Goal: Check status: Check status

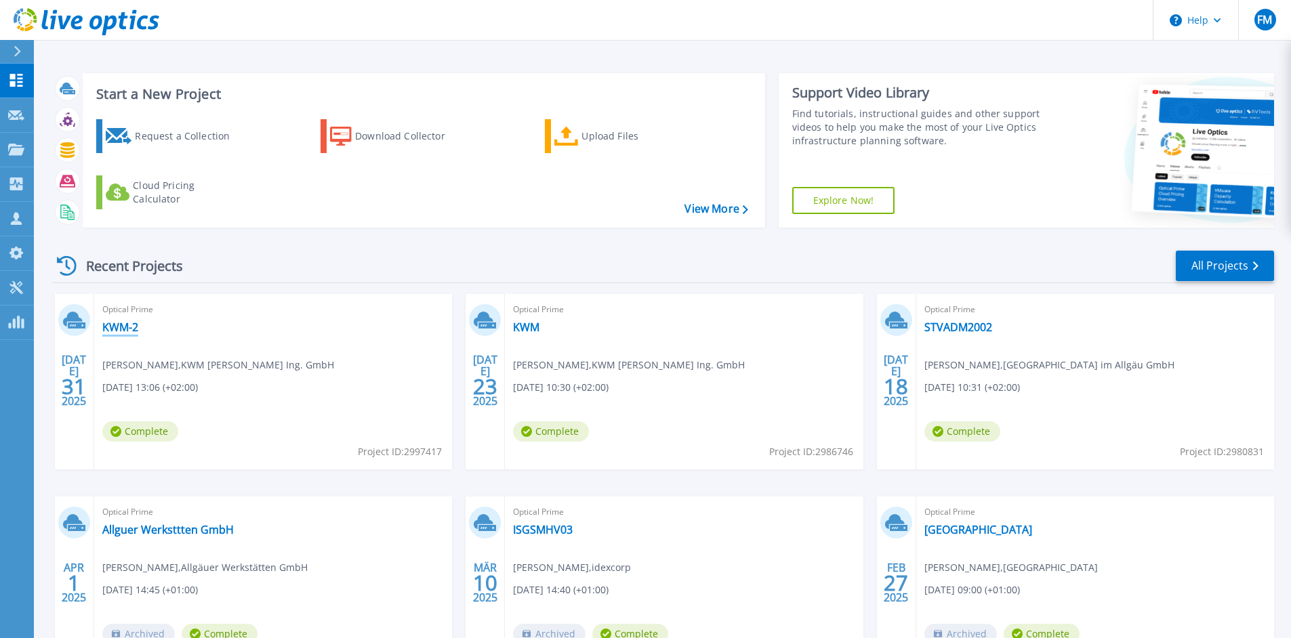
click at [121, 333] on link "KWM-2" at bounding box center [120, 328] width 36 height 14
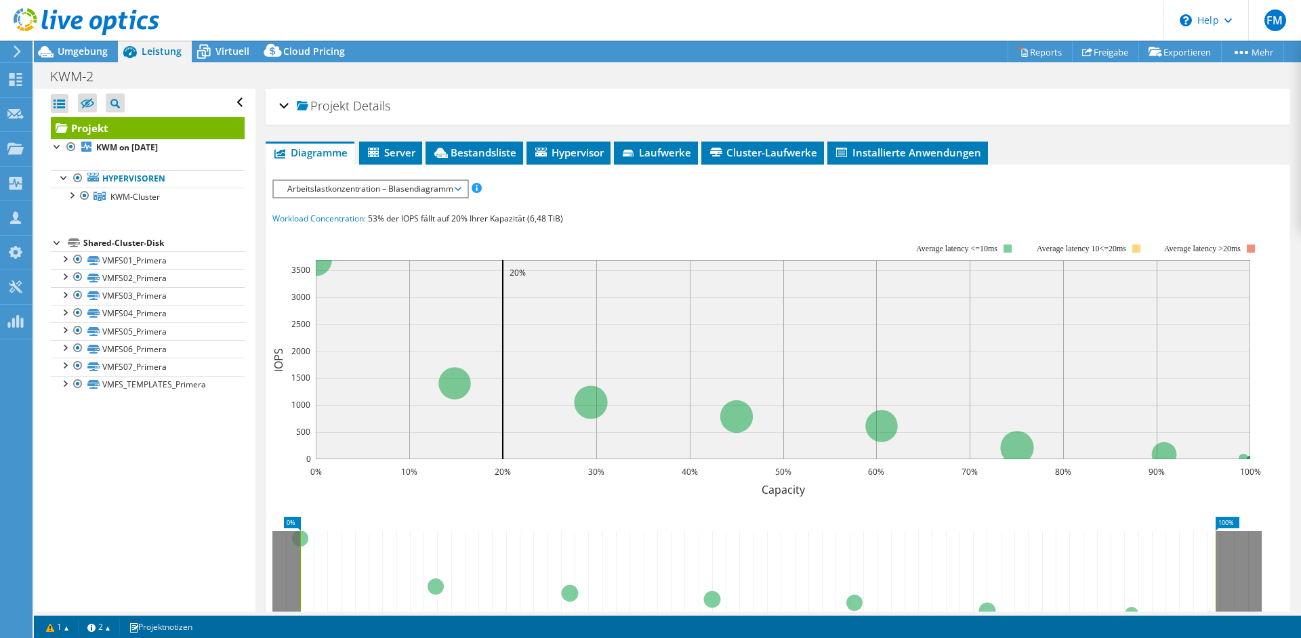
select select "USD"
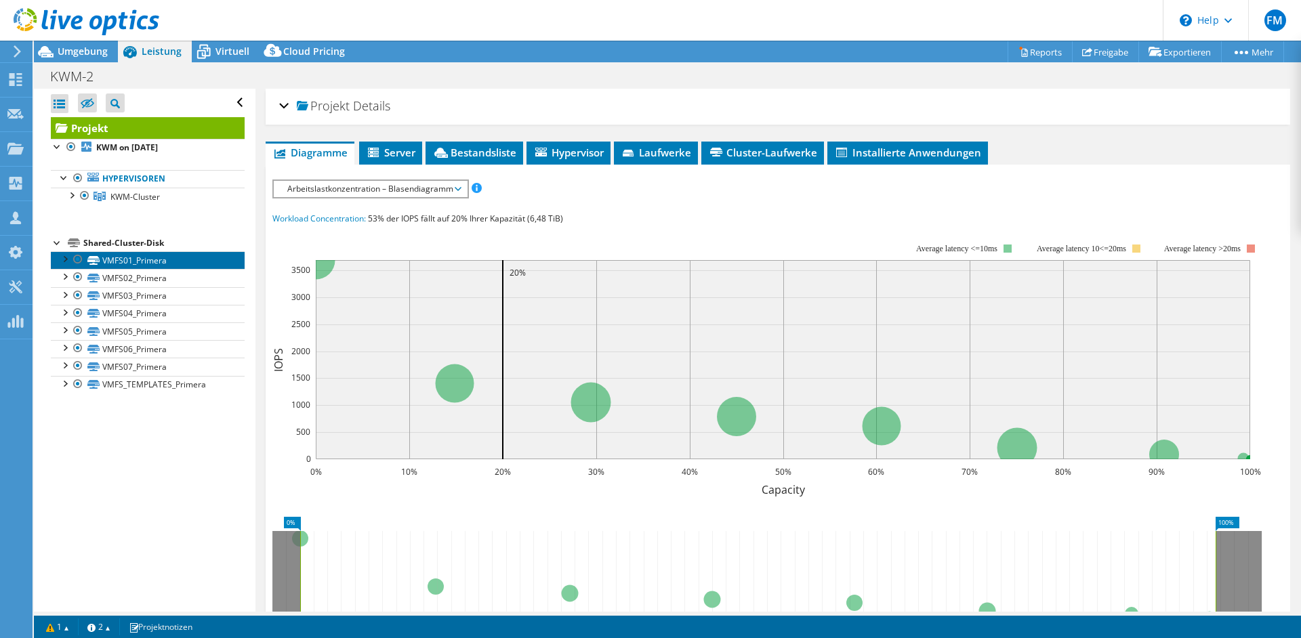
click at [167, 265] on link "VMFS01_Primera" at bounding box center [148, 260] width 194 height 18
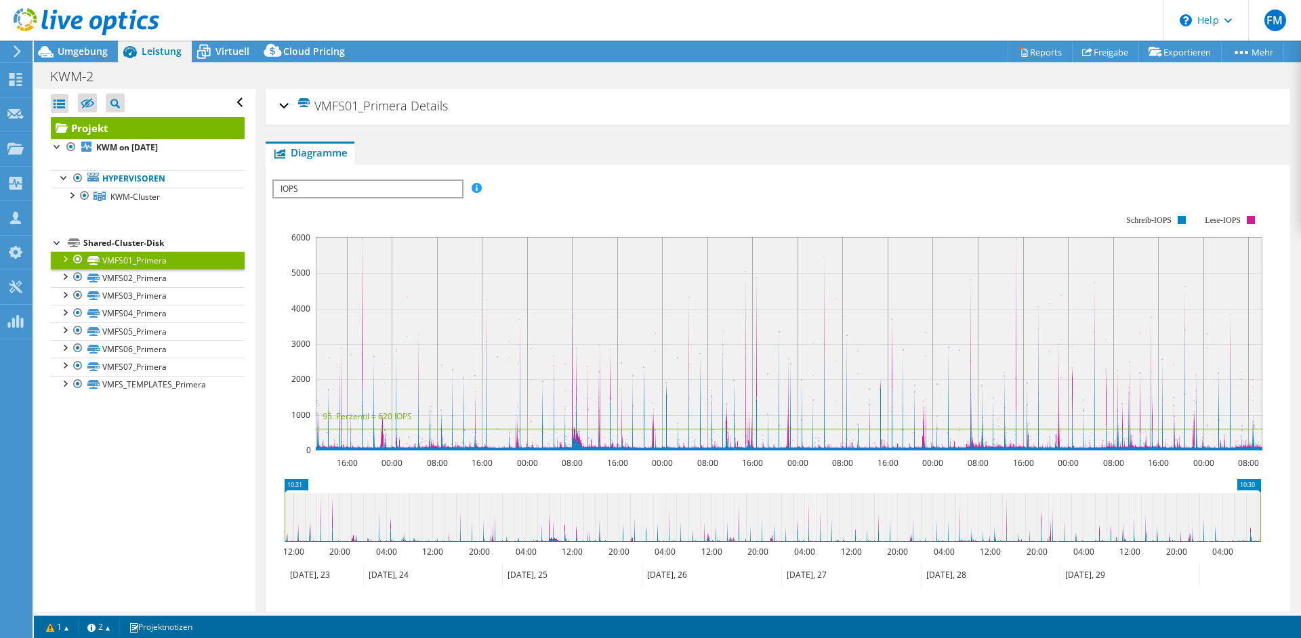
click at [321, 201] on div at bounding box center [777, 416] width 1011 height 473
click at [325, 195] on span "IOPS" at bounding box center [368, 189] width 188 height 16
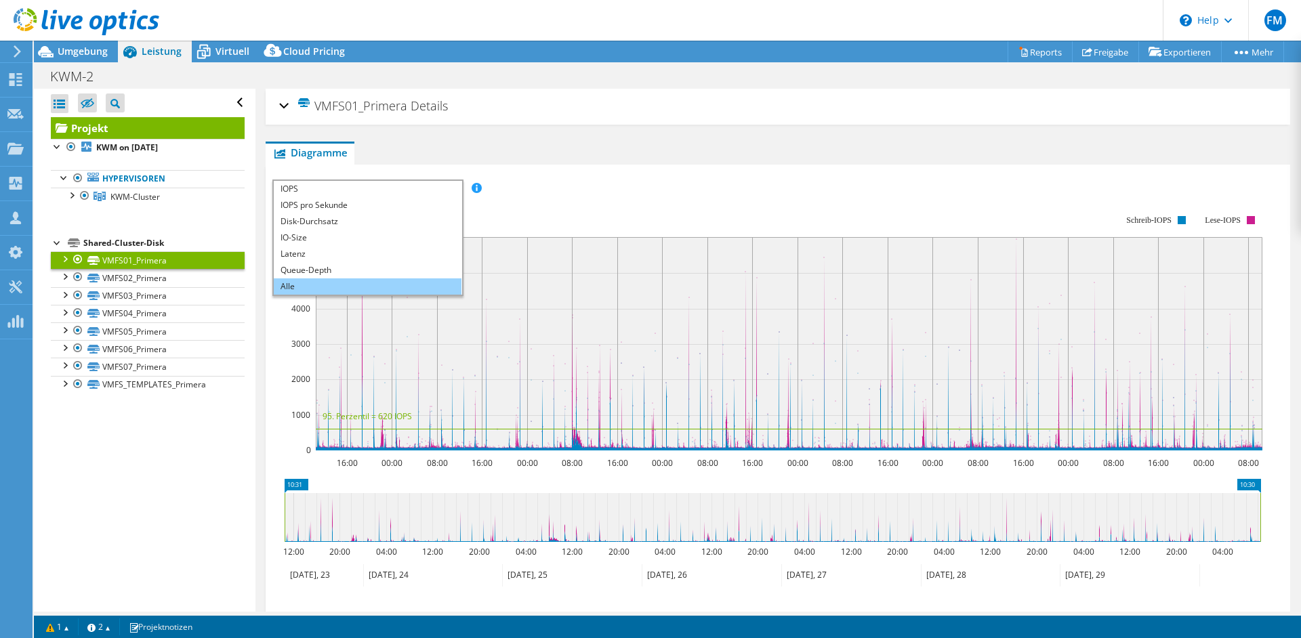
click at [317, 283] on li "Alle" at bounding box center [368, 287] width 188 height 16
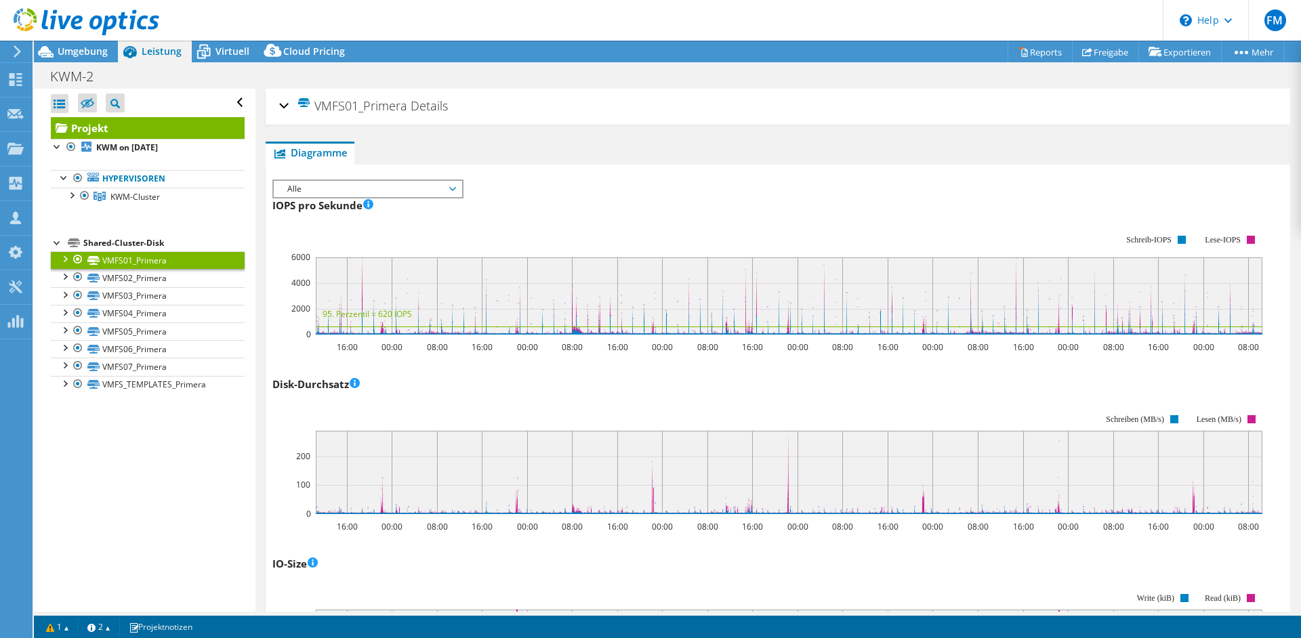
click at [59, 263] on div at bounding box center [65, 258] width 14 height 14
click at [64, 260] on div at bounding box center [65, 258] width 14 height 14
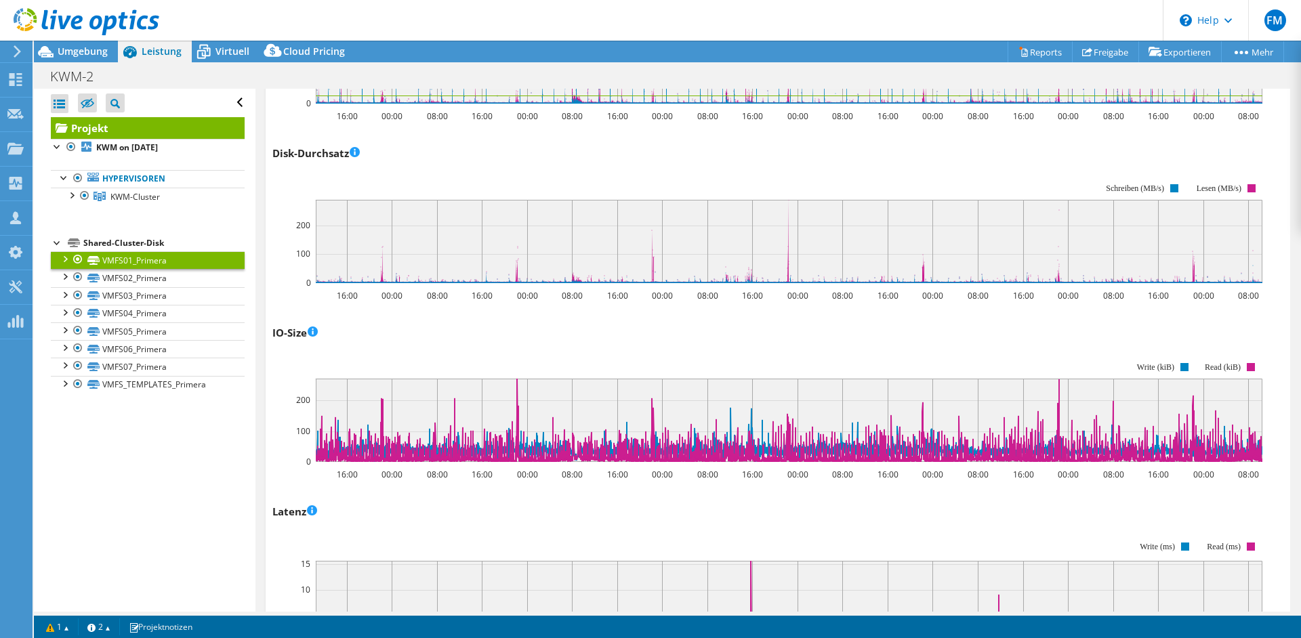
scroll to position [4, 0]
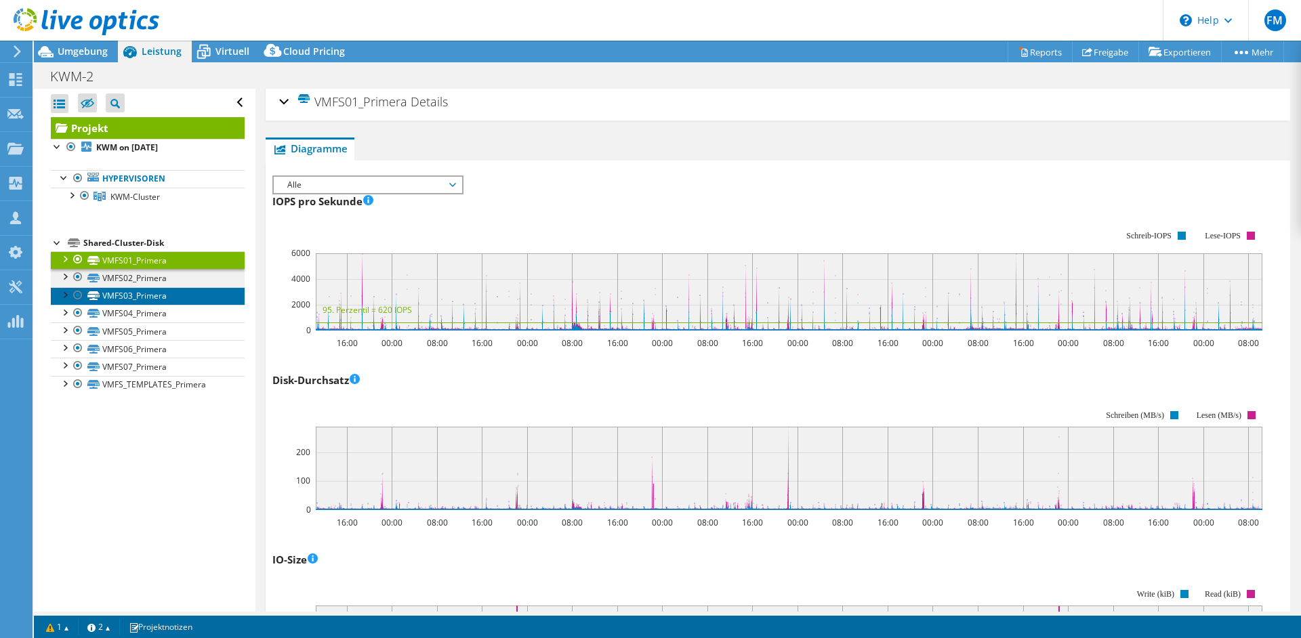
click at [101, 287] on link "VMFS03_Primera" at bounding box center [148, 296] width 194 height 18
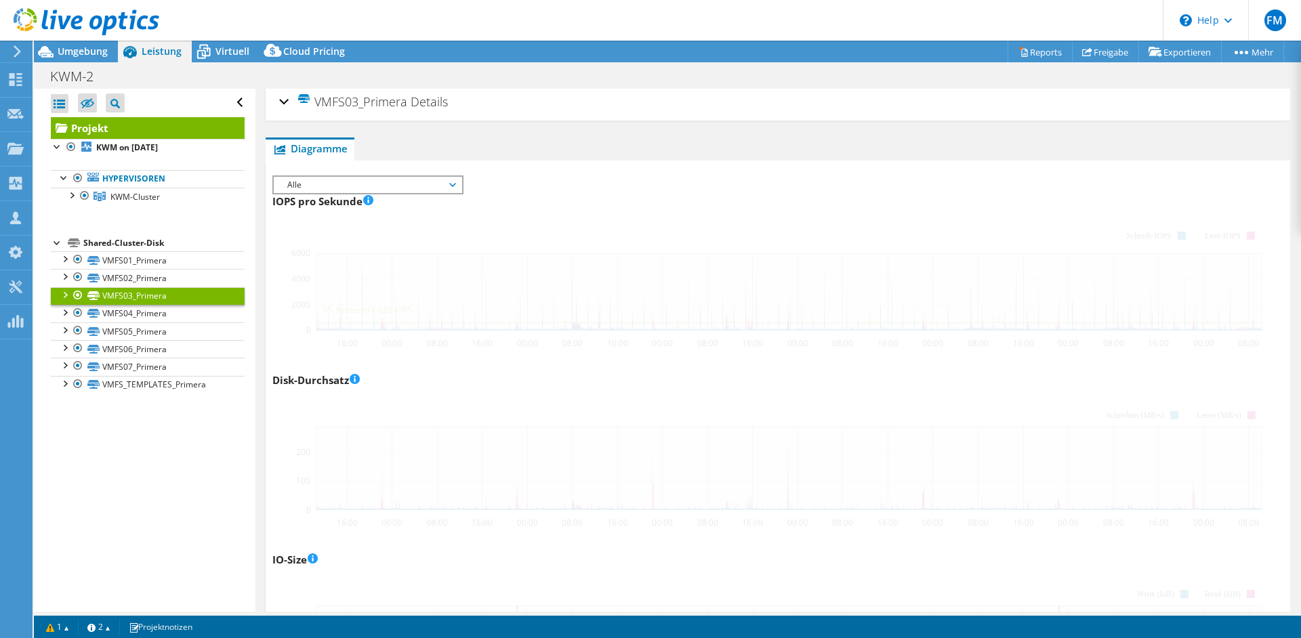
click at [270, 102] on div "VMFS03_Primera Details Capacity 6,00 TiB Verwendete Capacity 4,73 TiB Spitzenla…" at bounding box center [778, 103] width 1025 height 36
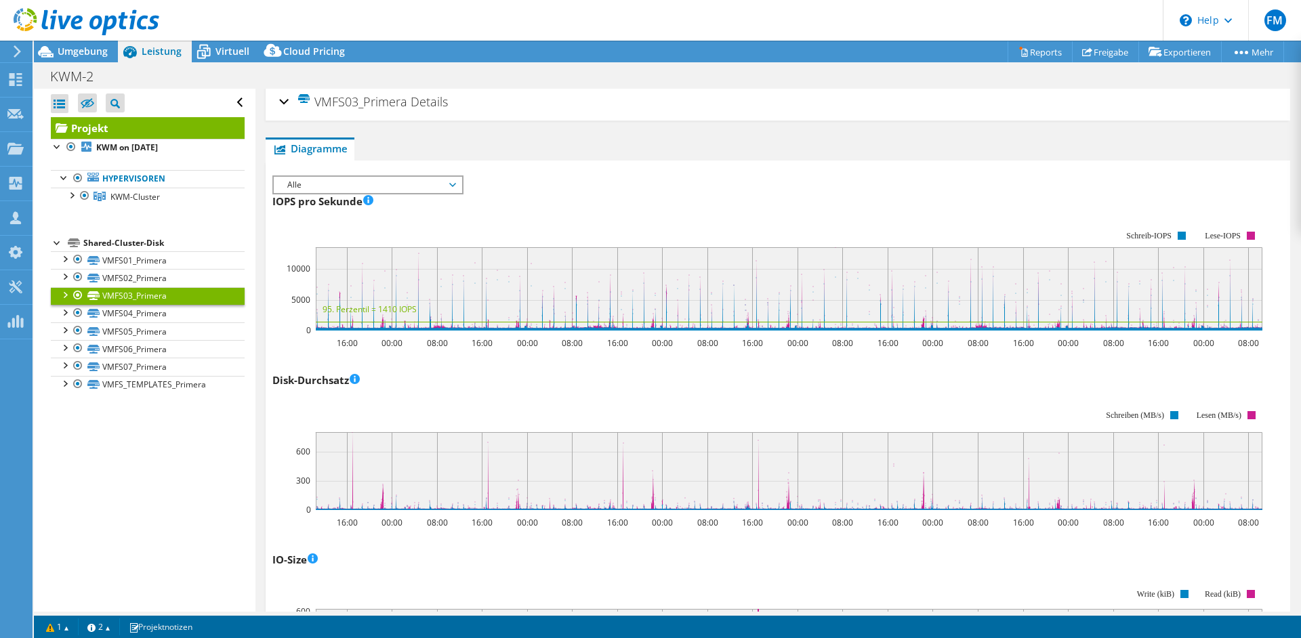
click at [283, 102] on div "VMFS03_Primera Details" at bounding box center [777, 102] width 997 height 29
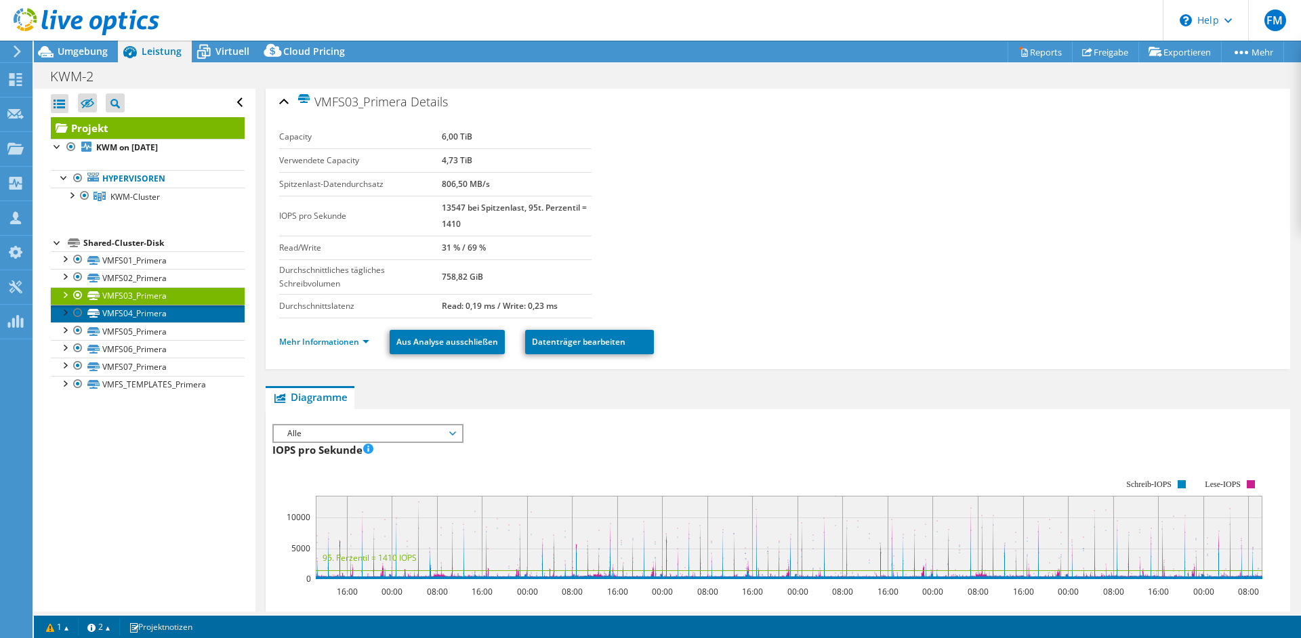
click at [133, 318] on link "VMFS04_Primera" at bounding box center [148, 314] width 194 height 18
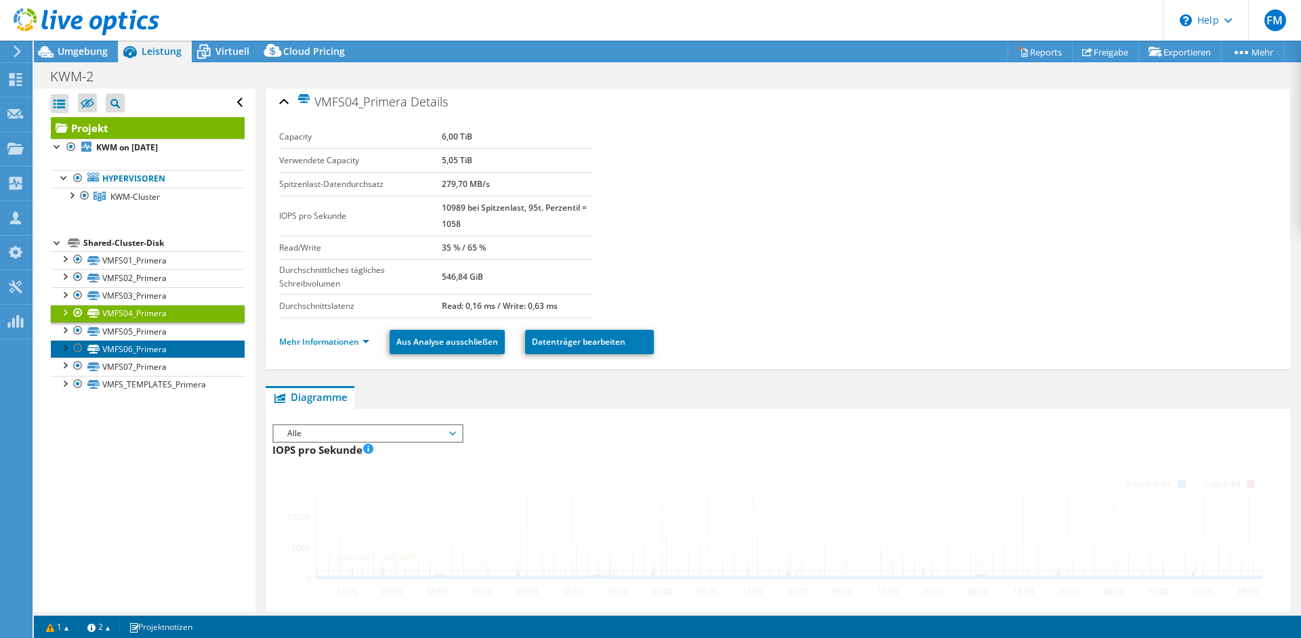
click at [152, 352] on link "VMFS06_Primera" at bounding box center [148, 349] width 194 height 18
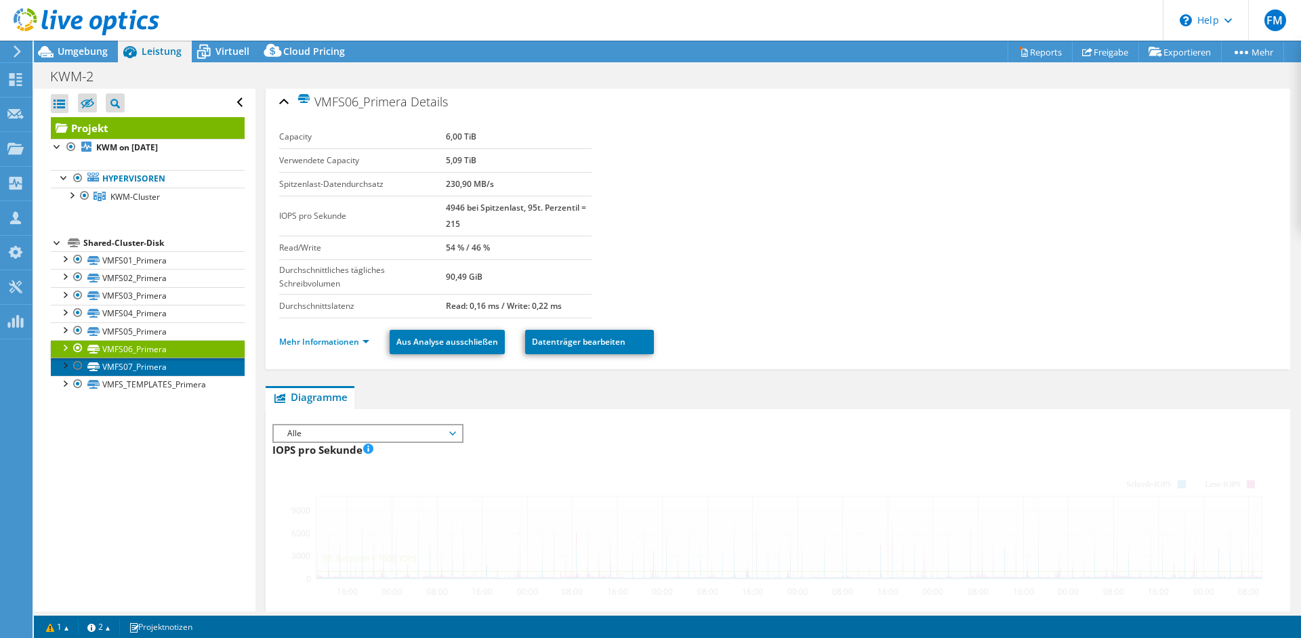
click at [166, 359] on link "VMFS07_Primera" at bounding box center [148, 367] width 194 height 18
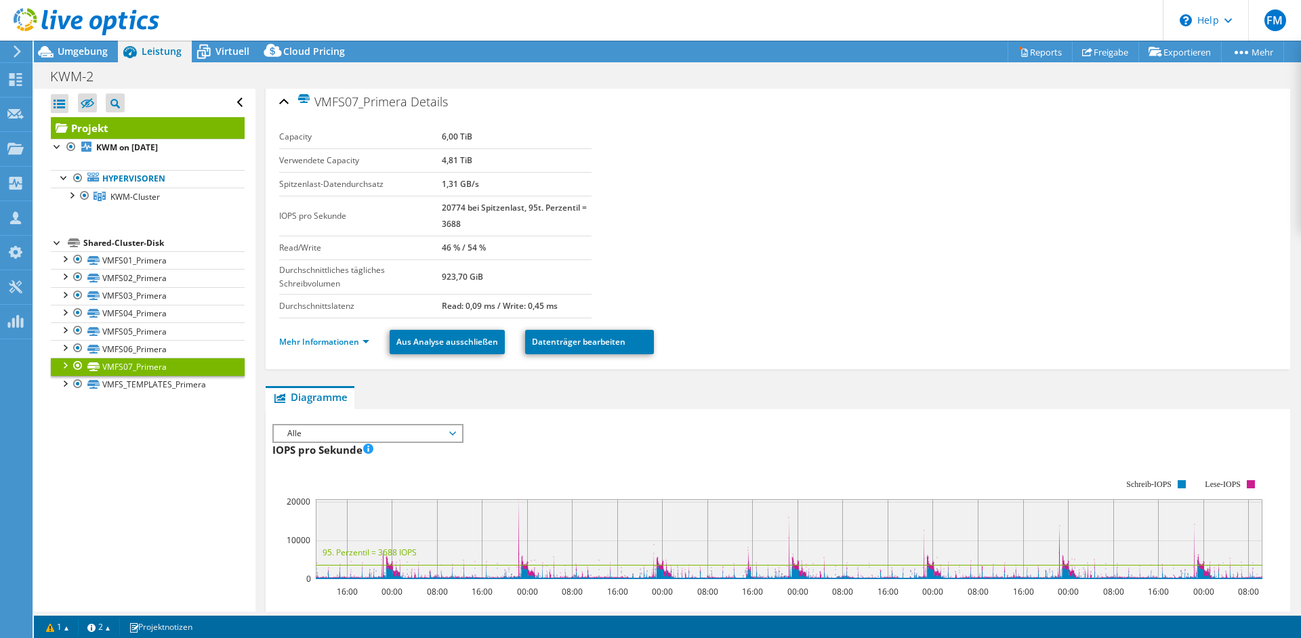
click at [68, 367] on div at bounding box center [65, 365] width 14 height 14
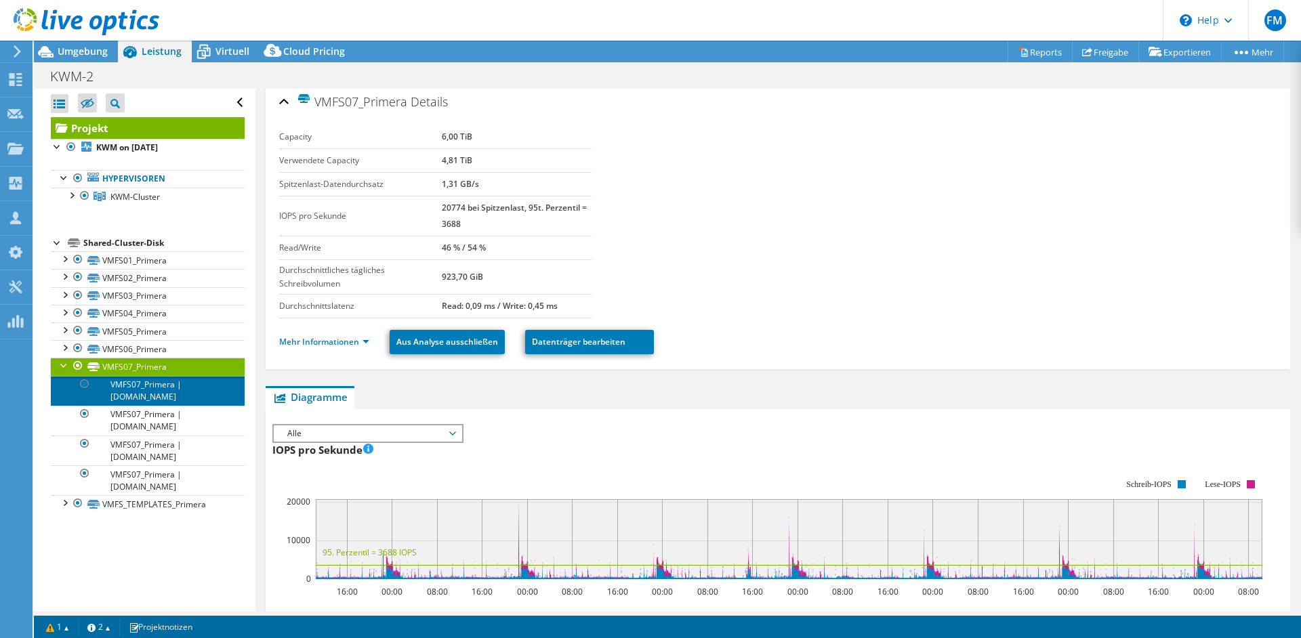
click at [114, 396] on link "VMFS07_Primera | [DOMAIN_NAME]" at bounding box center [148, 391] width 194 height 30
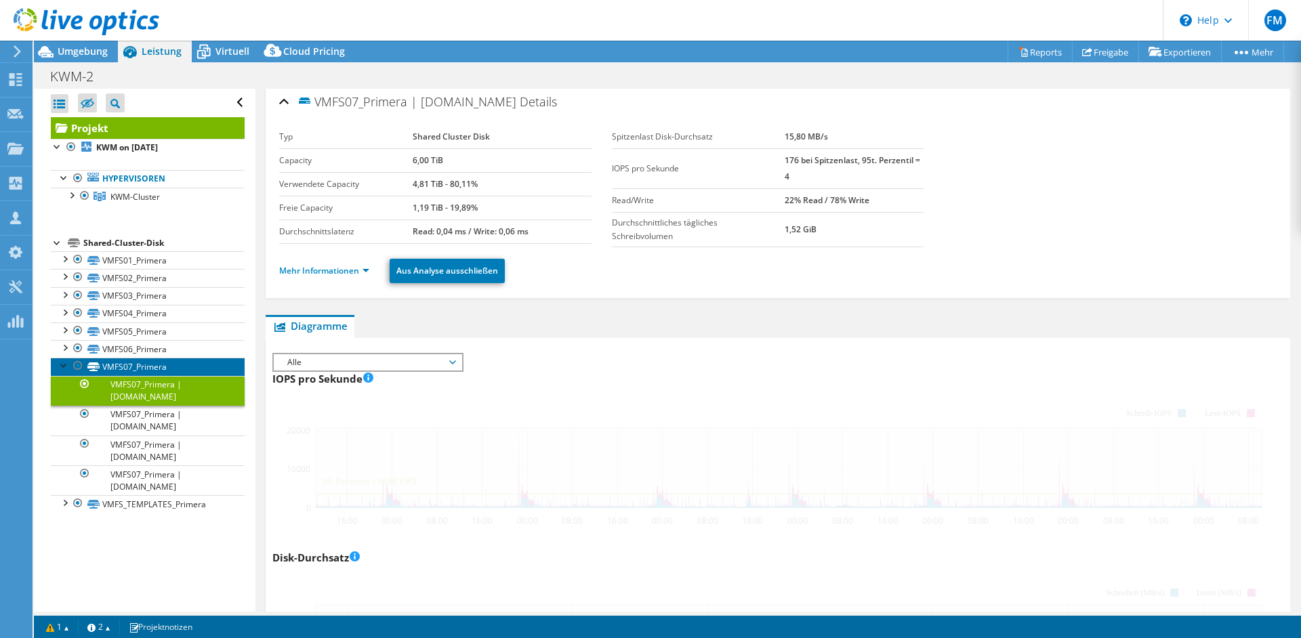
click at [115, 367] on link "VMFS07_Primera" at bounding box center [148, 367] width 194 height 18
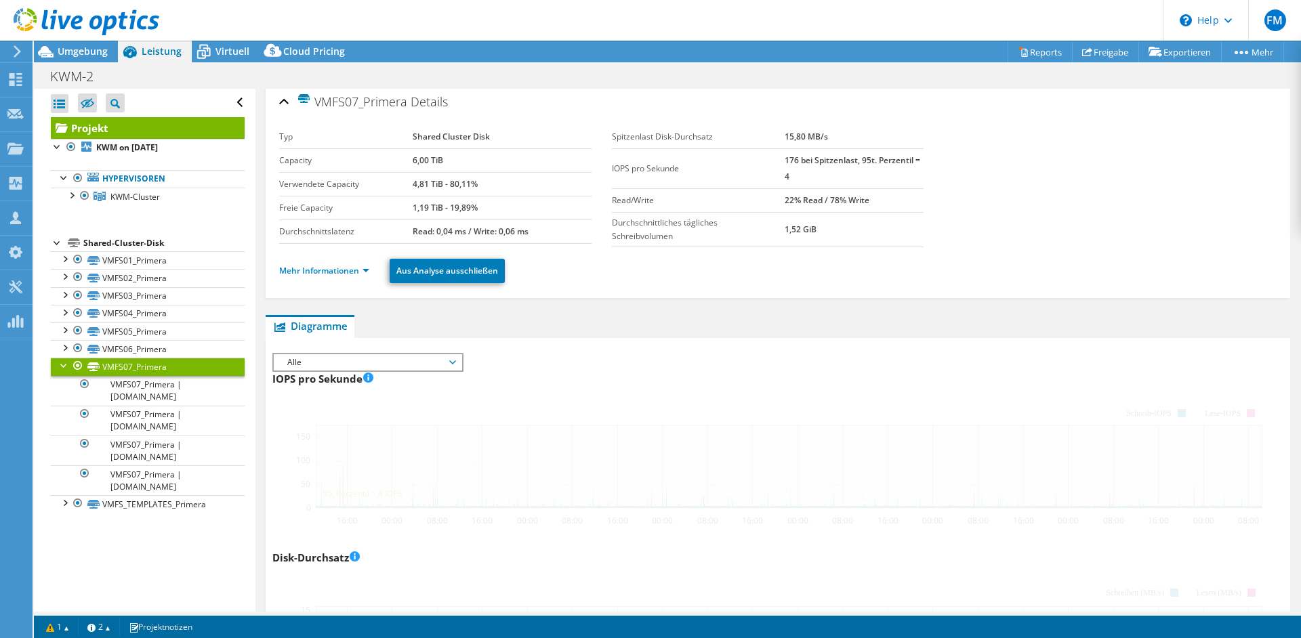
click at [95, 64] on div "KWM-2 Drucken" at bounding box center [667, 76] width 1267 height 25
click at [94, 56] on span "Umgebung" at bounding box center [83, 51] width 50 height 13
click at [97, 53] on span "Umgebung" at bounding box center [83, 51] width 50 height 13
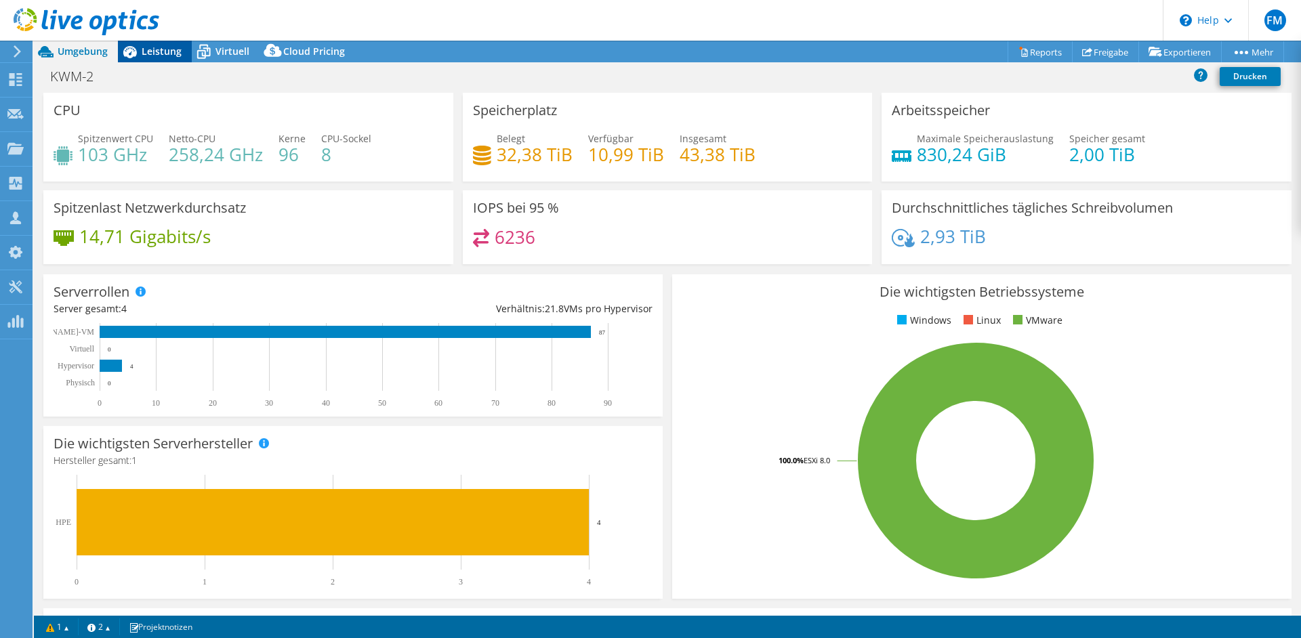
click at [168, 43] on div "Leistung" at bounding box center [155, 52] width 74 height 22
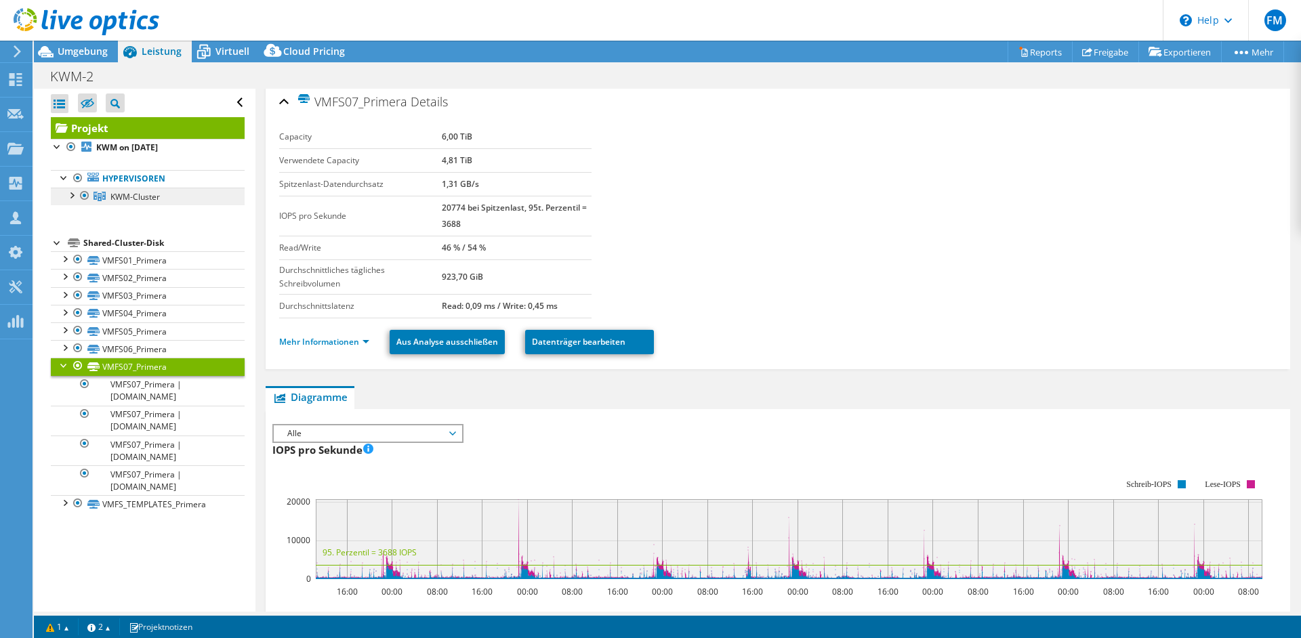
click at [177, 197] on link "KWM-Cluster" at bounding box center [148, 197] width 194 height 18
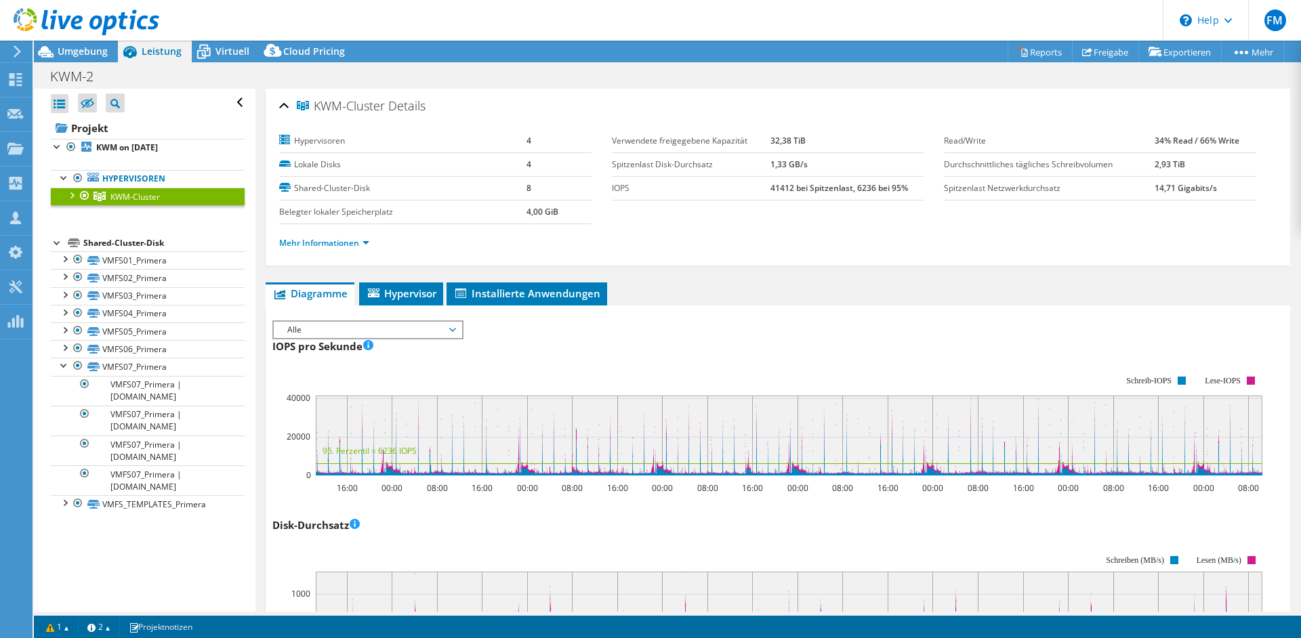
select select "USD"
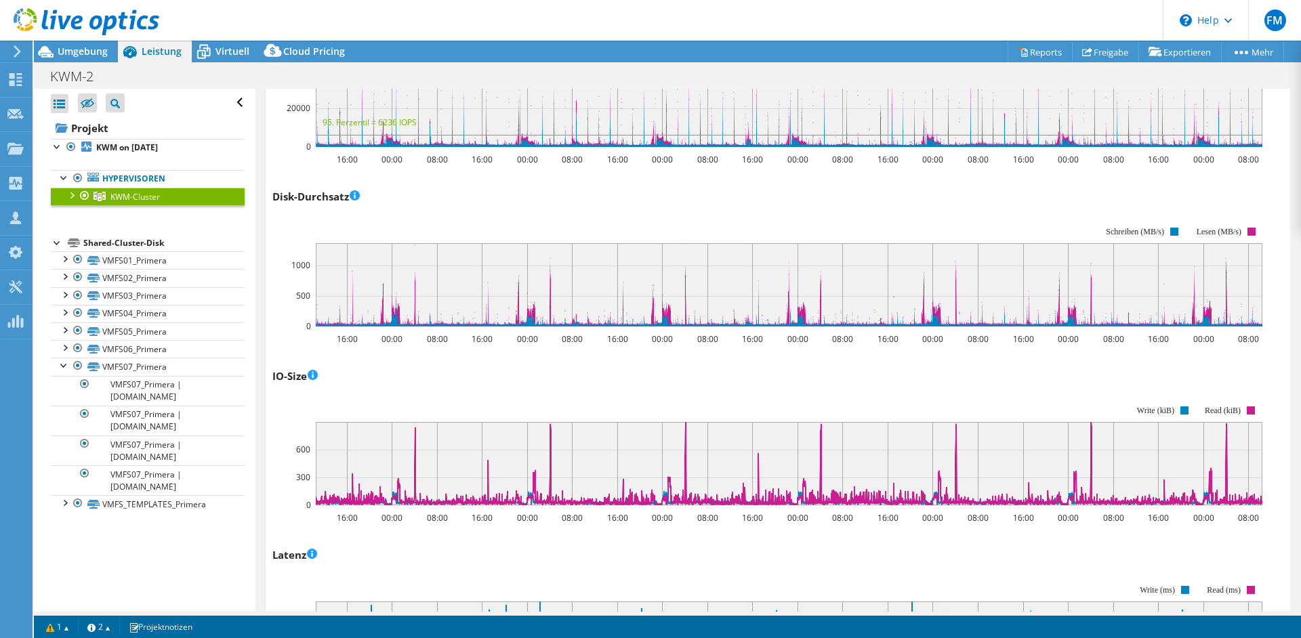
scroll to position [228, 0]
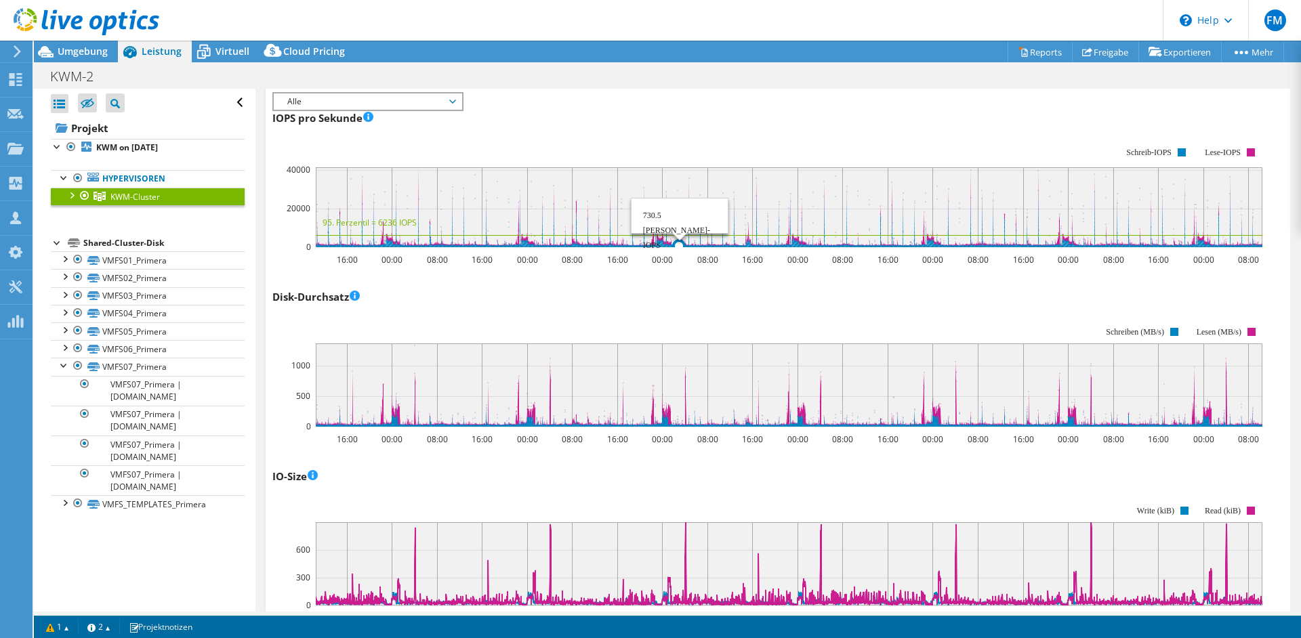
drag, startPoint x: 680, startPoint y: 184, endPoint x: 823, endPoint y: 202, distance: 144.7
click at [941, 196] on rect at bounding box center [789, 207] width 947 height 80
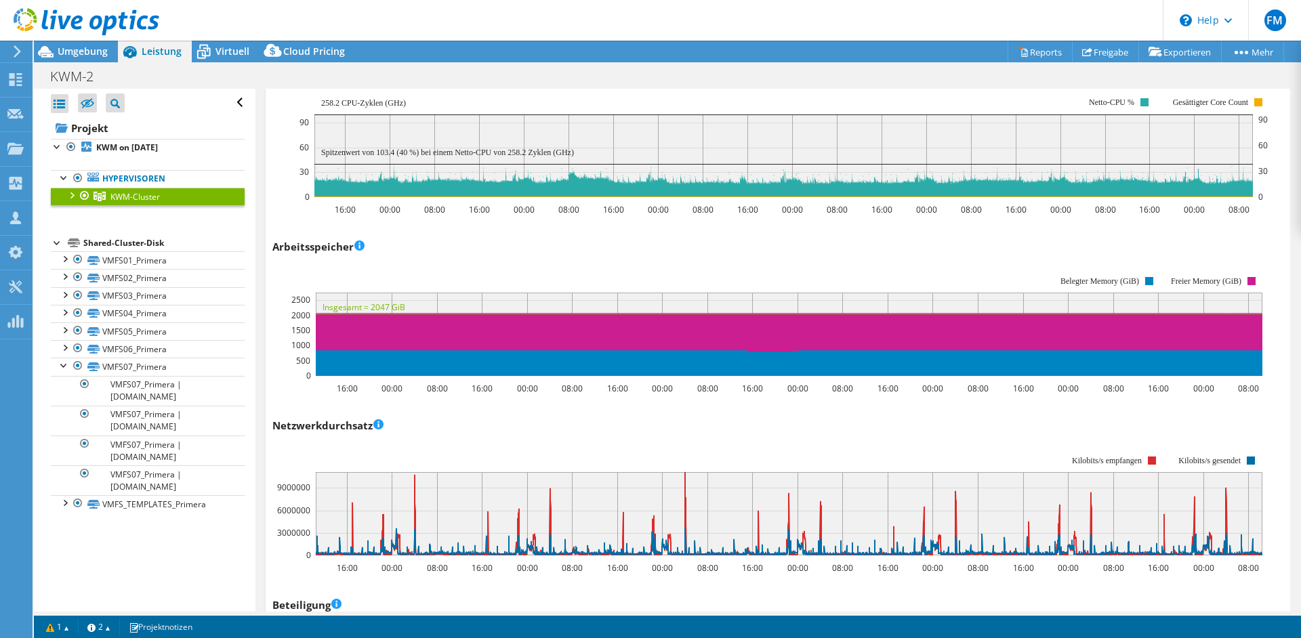
scroll to position [699, 0]
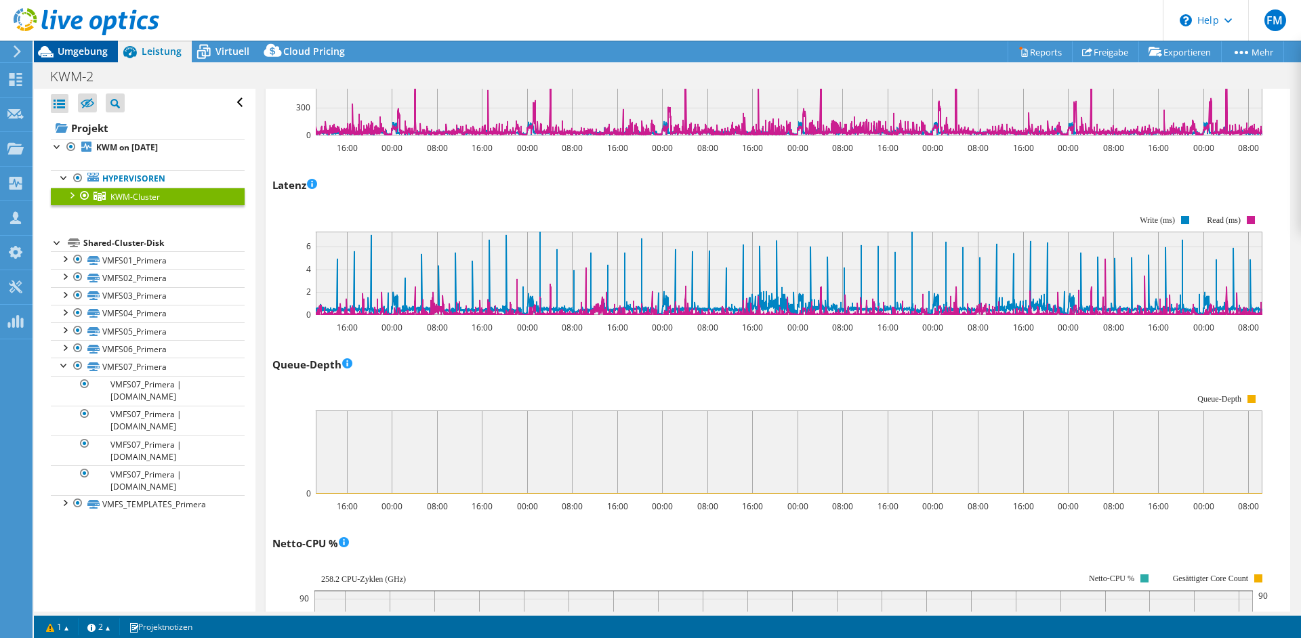
click at [89, 57] on span "Umgebung" at bounding box center [83, 51] width 50 height 13
click at [96, 57] on span "Umgebung" at bounding box center [83, 51] width 50 height 13
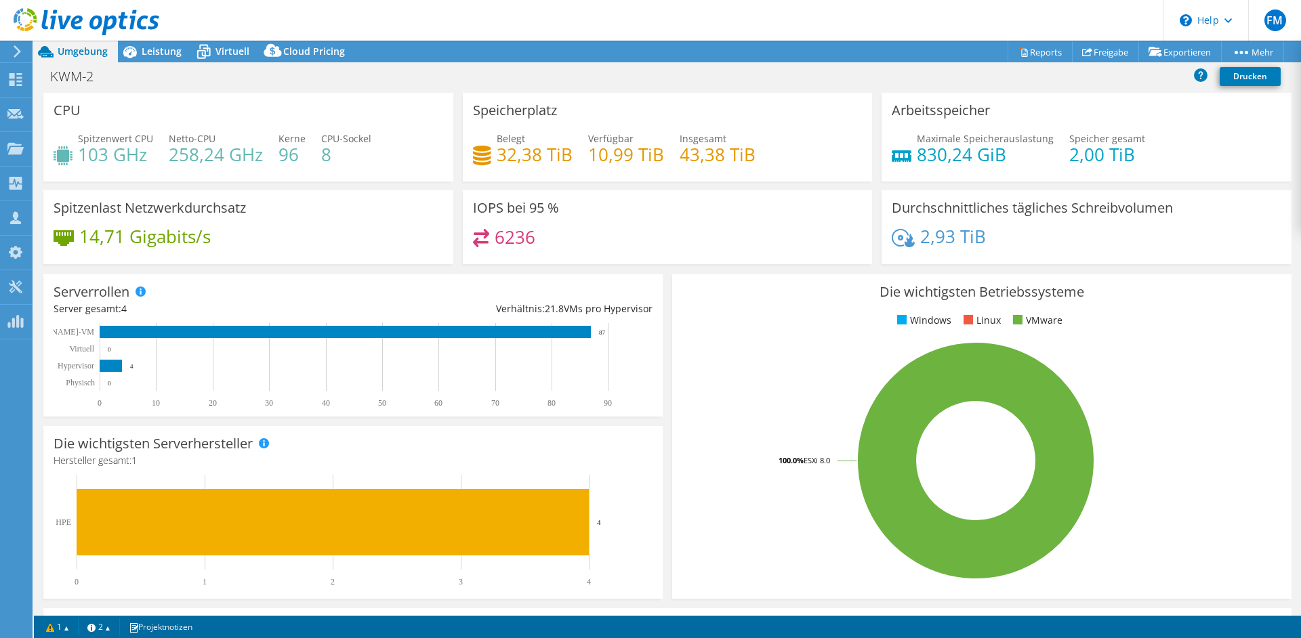
scroll to position [1, 0]
